Goal: Browse casually

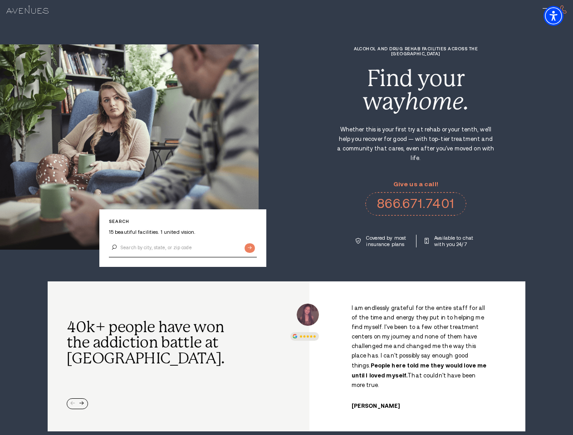
click at [286, 218] on div "Alcohol and Drug Rehab Facilities across the [GEOGRAPHIC_DATA] Find your way ho…" at bounding box center [416, 146] width 314 height 201
click at [561, 16] on img "Accessibility Menu" at bounding box center [553, 16] width 20 height 20
